Goal: Transaction & Acquisition: Obtain resource

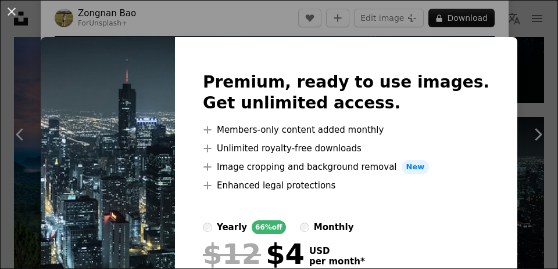
click at [453, 76] on h2 "Premium, ready to use images. Get unlimited access." at bounding box center [346, 93] width 286 height 42
click at [477, 90] on h2 "Premium, ready to use images. Get unlimited access." at bounding box center [346, 93] width 286 height 42
click at [529, 135] on div "An X shape Premium, ready to use images. Get unlimited access. A plus sign Memb…" at bounding box center [279, 134] width 558 height 269
